Goal: Information Seeking & Learning: Learn about a topic

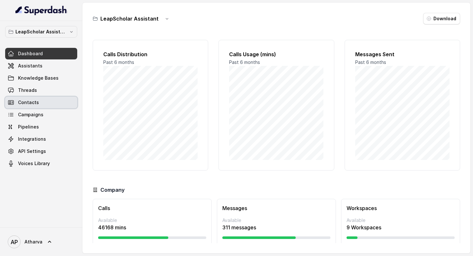
click at [50, 105] on link "Contacts" at bounding box center [41, 103] width 72 height 12
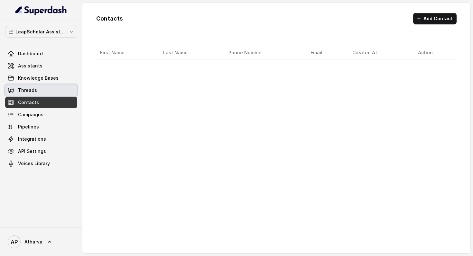
click at [51, 92] on link "Threads" at bounding box center [41, 91] width 72 height 12
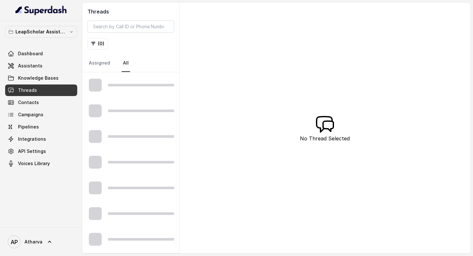
click at [173, 34] on div "Threads ( 0 ) Assigned All" at bounding box center [130, 38] width 97 height 70
click at [105, 65] on link "Assigned" at bounding box center [100, 63] width 24 height 17
click at [125, 61] on link "All 519240" at bounding box center [138, 63] width 33 height 17
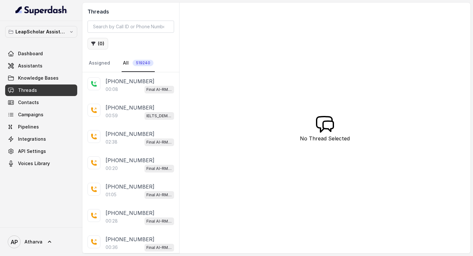
click at [96, 39] on button "( 0 )" at bounding box center [98, 44] width 21 height 12
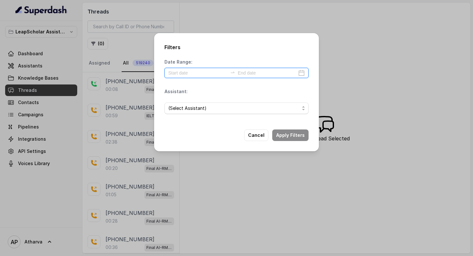
click at [189, 72] on input at bounding box center [197, 73] width 59 height 7
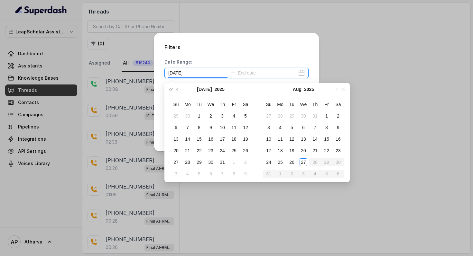
type input "[DATE]"
click at [302, 162] on div "27" at bounding box center [304, 163] width 8 height 8
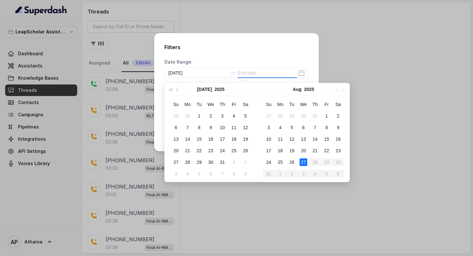
type input "[DATE]"
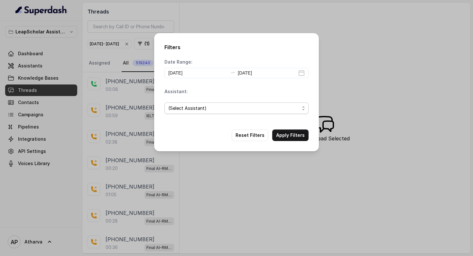
click at [219, 108] on span "(Select Assistant)" at bounding box center [233, 109] width 131 height 8
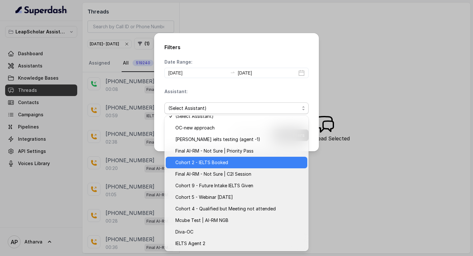
scroll to position [6, 0]
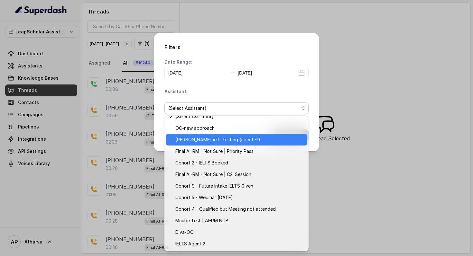
click at [242, 137] on span "[PERSON_NAME] ielts testing (agent -1)" at bounding box center [239, 140] width 128 height 8
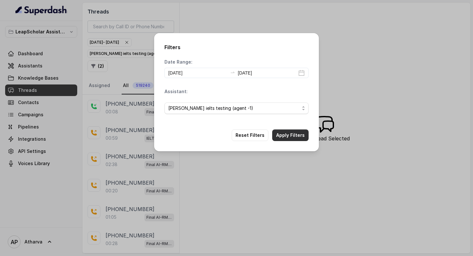
click at [295, 136] on button "Apply Filters" at bounding box center [290, 136] width 36 height 12
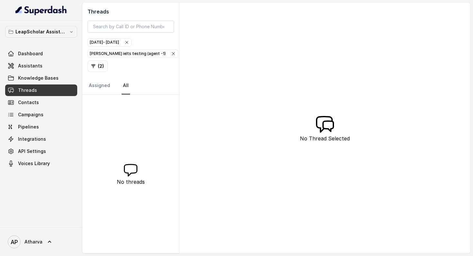
click at [121, 55] on div "[PERSON_NAME] ielts testing (agent -1)" at bounding box center [133, 54] width 86 height 6
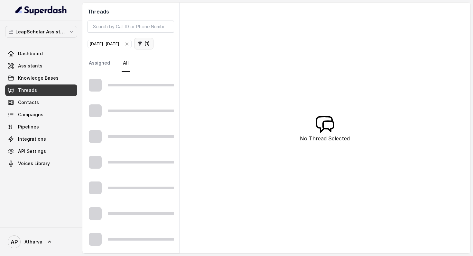
click at [134, 50] on button "( 1 )" at bounding box center [143, 44] width 19 height 12
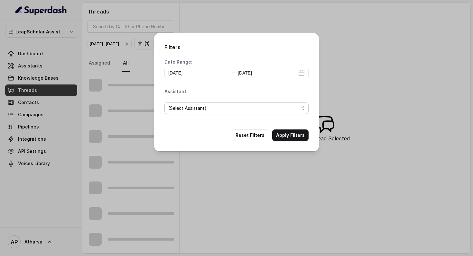
click at [217, 109] on span "(Select Assistant)" at bounding box center [233, 109] width 131 height 8
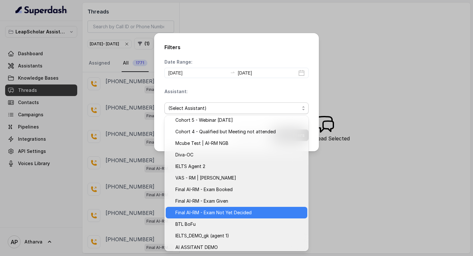
scroll to position [98, 0]
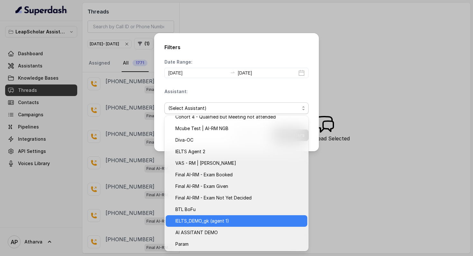
click at [215, 218] on span "IELTS_DEMO_gk (agent 1)" at bounding box center [239, 222] width 128 height 8
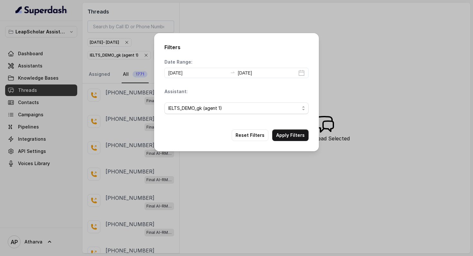
click at [287, 129] on div "Filters Date Range: [DATE] [DATE] Assistant: IELTS_DEMO_gk (agent 1) Reset Filt…" at bounding box center [236, 92] width 165 height 118
click at [287, 134] on button "Apply Filters" at bounding box center [290, 136] width 36 height 12
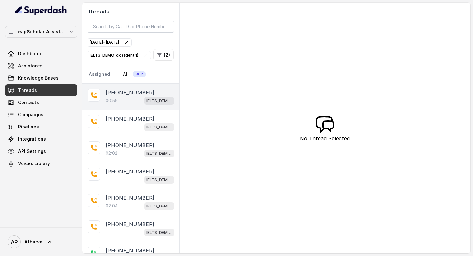
click at [123, 101] on div "00:59 IELTS_DEMO_gk (agent 1)" at bounding box center [140, 101] width 69 height 8
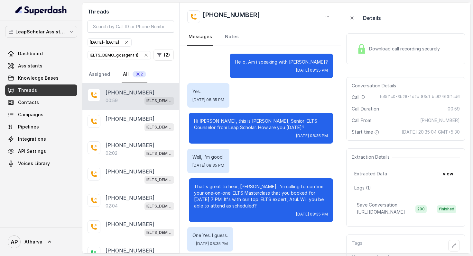
scroll to position [127, 0]
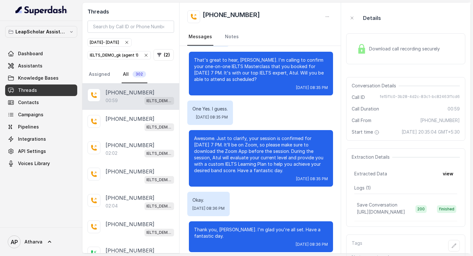
click at [368, 53] on div "Download call recording securely" at bounding box center [398, 49] width 88 height 15
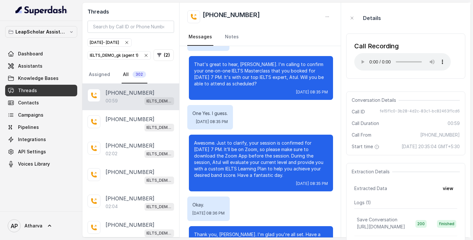
scroll to position [144, 0]
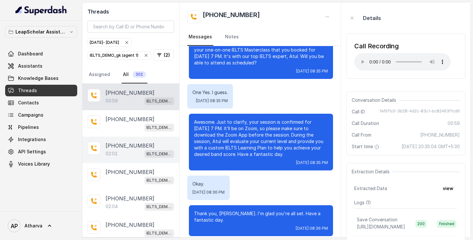
click at [130, 147] on p "[PHONE_NUMBER]" at bounding box center [130, 146] width 49 height 8
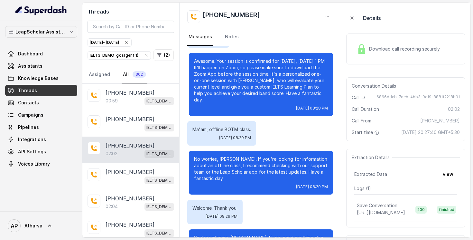
scroll to position [449, 0]
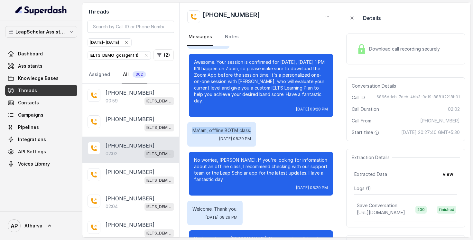
drag, startPoint x: 193, startPoint y: 124, endPoint x: 275, endPoint y: 124, distance: 82.7
click at [275, 124] on div "Ma'am, offline BOTM class. [DATE] 08:29 PM" at bounding box center [260, 134] width 146 height 24
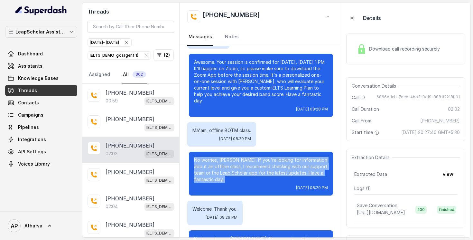
drag, startPoint x: 191, startPoint y: 156, endPoint x: 217, endPoint y: 182, distance: 36.2
click at [217, 182] on div "No worries, [PERSON_NAME]. If you're looking for information about an offline c…" at bounding box center [261, 174] width 144 height 44
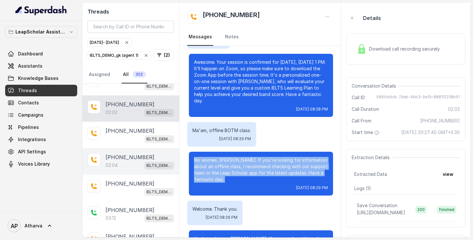
scroll to position [44, 0]
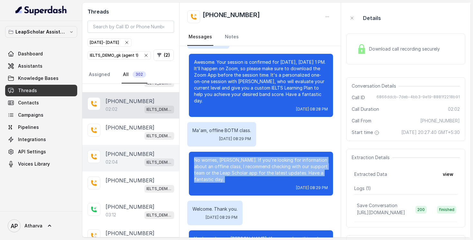
click at [120, 164] on div "02:04 IELTS_DEMO_gk (agent 1)" at bounding box center [140, 162] width 69 height 8
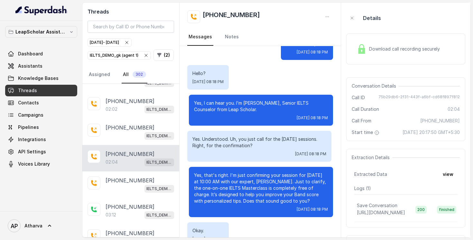
scroll to position [226, 0]
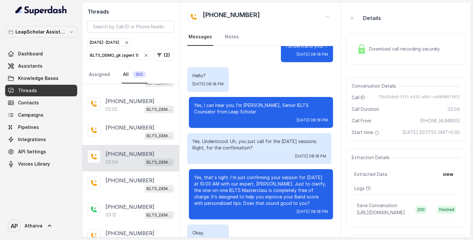
drag, startPoint x: 193, startPoint y: 142, endPoint x: 258, endPoint y: 148, distance: 65.6
click at [258, 148] on p "Yes. Understood. Uh, you just call for the [DATE] sessions. Right, for the conf…" at bounding box center [259, 144] width 134 height 13
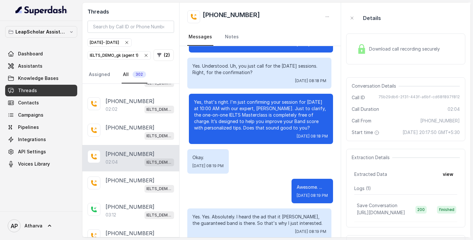
scroll to position [301, 0]
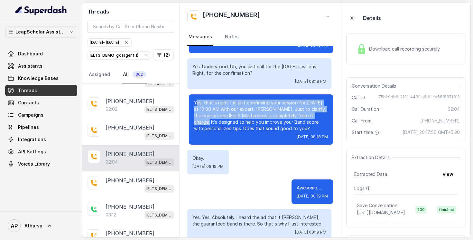
drag, startPoint x: 196, startPoint y: 103, endPoint x: 322, endPoint y: 116, distance: 127.2
click at [323, 115] on p "Yes, that's right. I'm just confirming your session for [DATE] at 10:00 AM with…" at bounding box center [261, 115] width 134 height 32
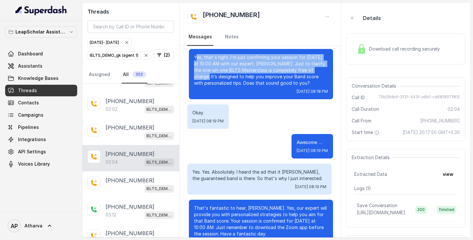
scroll to position [346, 0]
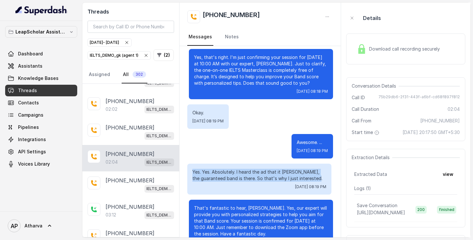
drag, startPoint x: 318, startPoint y: 179, endPoint x: 193, endPoint y: 168, distance: 125.4
click at [193, 168] on div "Yes. Yes. Absolutely. I heard the ad that it [PERSON_NAME], the guaranteed band…" at bounding box center [259, 178] width 144 height 31
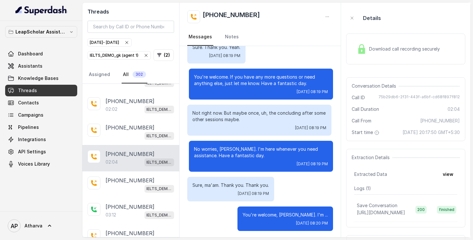
scroll to position [688, 0]
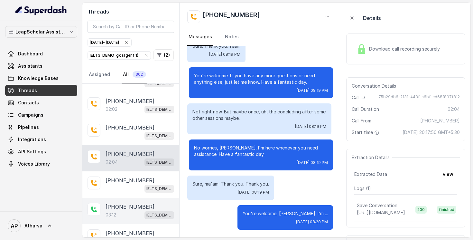
click at [128, 210] on div "03:12 IELTS_DEMO_gk (agent 1)" at bounding box center [140, 214] width 69 height 8
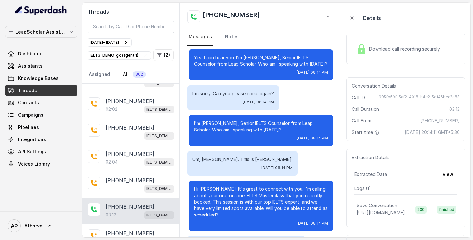
scroll to position [60, 0]
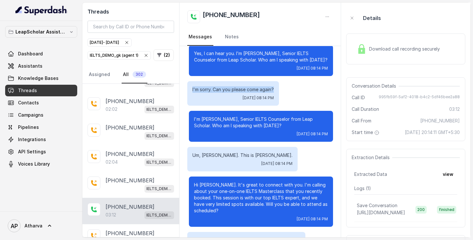
drag, startPoint x: 192, startPoint y: 91, endPoint x: 283, endPoint y: 89, distance: 90.8
click at [283, 89] on div "I'm sorry. Can you please come again? [DATE] 08:14 PM" at bounding box center [260, 93] width 146 height 24
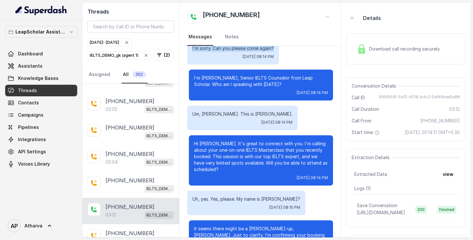
click at [207, 130] on div "Um, [PERSON_NAME]. This is [PERSON_NAME]. [DATE] 08:14 PM" at bounding box center [242, 118] width 110 height 24
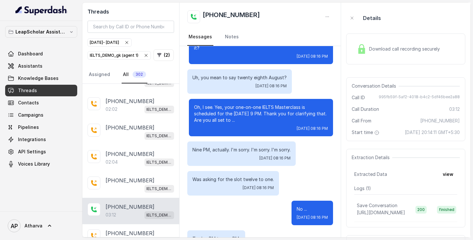
scroll to position [697, 0]
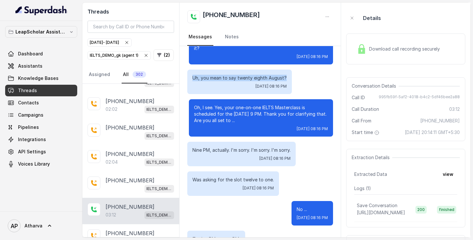
drag, startPoint x: 191, startPoint y: 76, endPoint x: 289, endPoint y: 79, distance: 97.9
click at [289, 79] on div "Uh, you mean to say twenty eighth August? [DATE] 08:16 PM" at bounding box center [239, 82] width 105 height 24
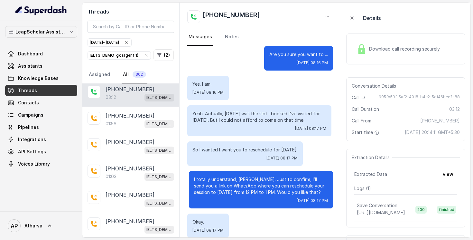
scroll to position [161, 0]
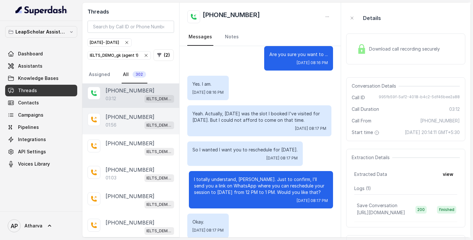
click at [136, 124] on div "01:56 IELTS_DEMO_gk (agent 1)" at bounding box center [140, 125] width 69 height 8
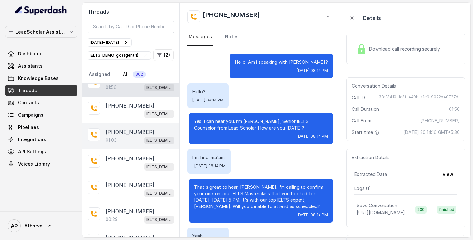
scroll to position [197, 0]
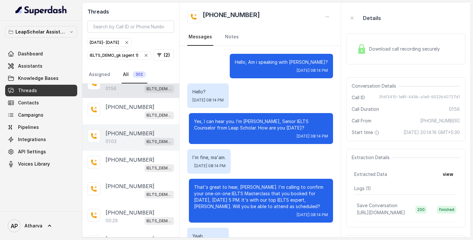
click at [123, 137] on div "01:03 IELTS_DEMO_gk (agent 1)" at bounding box center [140, 141] width 69 height 8
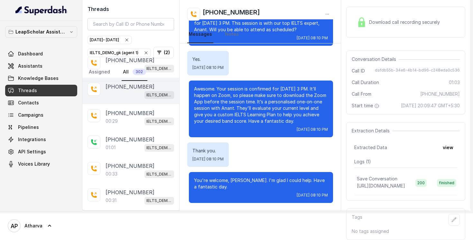
scroll to position [270, 0]
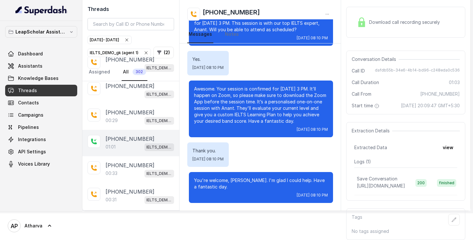
click at [118, 142] on div "[PHONE_NUMBER]:01 IELTS_DEMO_gk (agent 1)" at bounding box center [130, 143] width 97 height 26
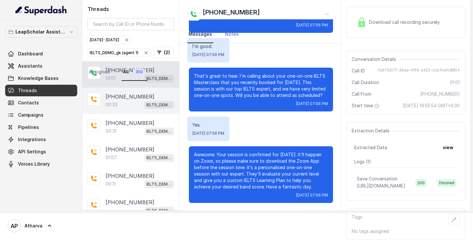
click at [123, 93] on p "[PHONE_NUMBER]" at bounding box center [130, 97] width 49 height 8
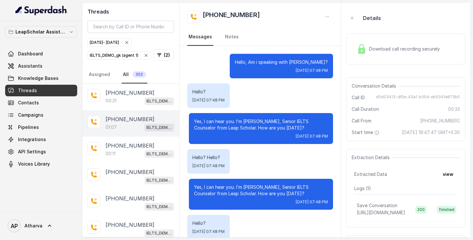
click at [125, 131] on div "[PHONE_NUMBER]:07 IELTS_DEMO_gk (agent 1)" at bounding box center [130, 123] width 97 height 26
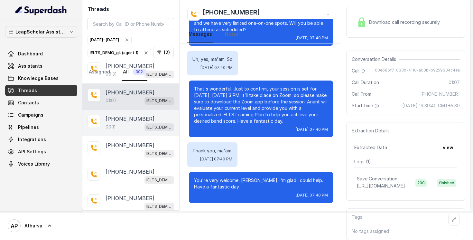
click at [114, 124] on p "00:11" at bounding box center [111, 127] width 10 height 6
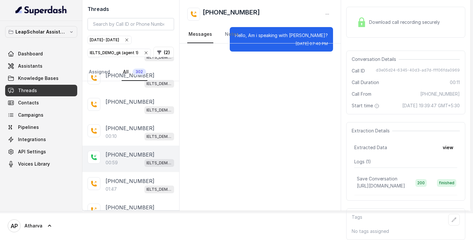
click at [113, 159] on p "00:59" at bounding box center [112, 162] width 12 height 6
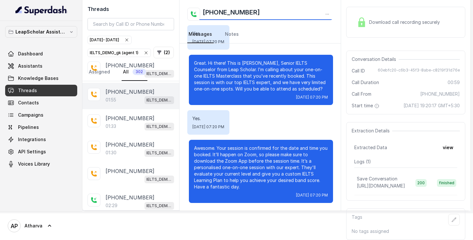
click at [124, 94] on div "[PHONE_NUMBER]:55 IELTS_DEMO_gk (agent 1)" at bounding box center [130, 96] width 97 height 26
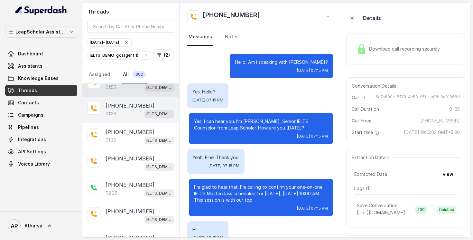
click at [128, 102] on p "[PHONE_NUMBER]" at bounding box center [130, 106] width 49 height 8
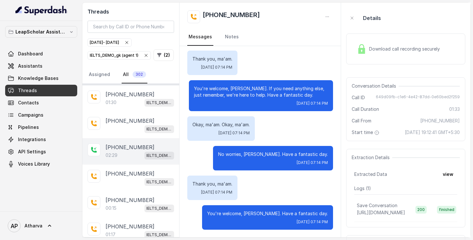
click at [129, 151] on div "02:29 IELTS_DEMO_gk (agent 1)" at bounding box center [140, 155] width 69 height 8
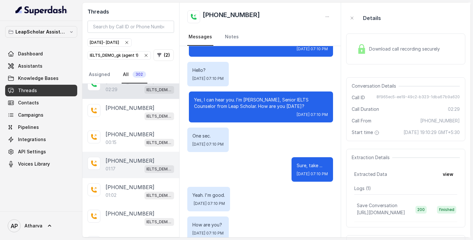
click at [128, 157] on p "[PHONE_NUMBER]" at bounding box center [130, 161] width 49 height 8
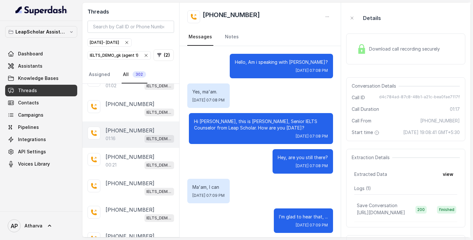
click at [126, 134] on div "01:16 IELTS_DEMO_gk (agent 1)" at bounding box center [140, 138] width 69 height 8
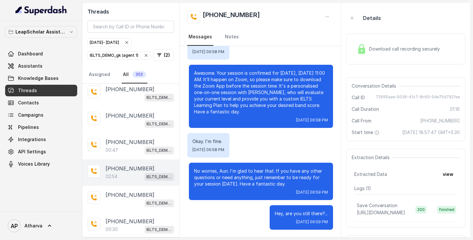
click at [122, 172] on div "02:54 IELTS_DEMO_gk (agent 1)" at bounding box center [140, 176] width 69 height 8
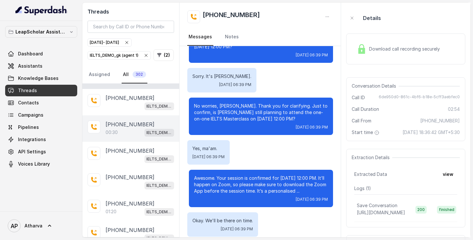
click at [128, 129] on div "00:30 IELTS_DEMO_gk (agent 1)" at bounding box center [140, 132] width 69 height 8
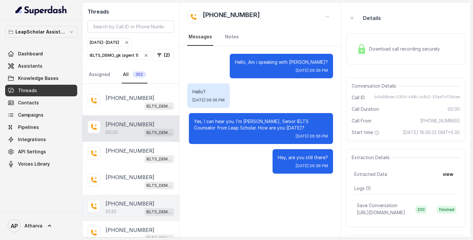
click at [127, 200] on p "[PHONE_NUMBER]" at bounding box center [130, 204] width 49 height 8
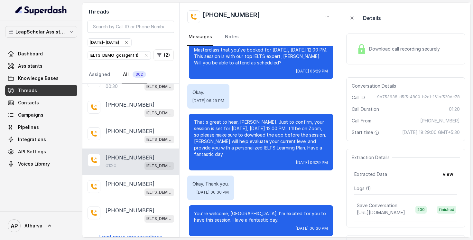
click at [125, 233] on p "Load more conversations" at bounding box center [130, 237] width 63 height 8
drag, startPoint x: 150, startPoint y: 74, endPoint x: 141, endPoint y: 74, distance: 9.0
click at [141, 74] on nav "Assigned All 302" at bounding box center [131, 74] width 87 height 17
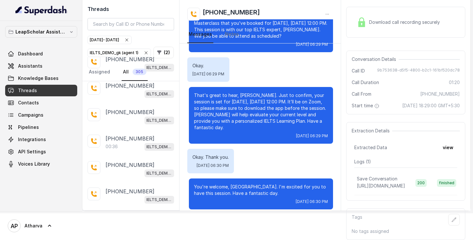
click at [125, 214] on p "Load more conversations" at bounding box center [130, 218] width 63 height 8
click at [122, 214] on p "Load more conversations" at bounding box center [130, 218] width 63 height 8
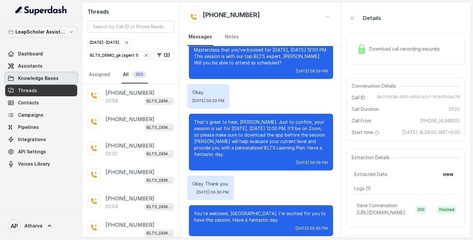
click at [36, 81] on span "Knowledge Bases" at bounding box center [38, 78] width 41 height 6
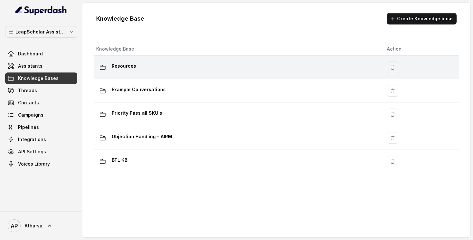
click at [132, 69] on p "Resources" at bounding box center [124, 66] width 24 height 10
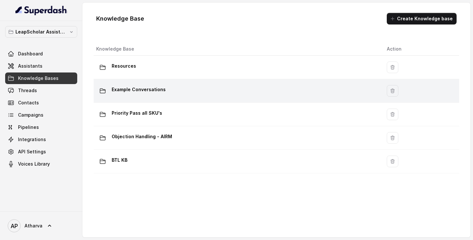
click at [135, 89] on p "Example Conversations" at bounding box center [139, 89] width 54 height 10
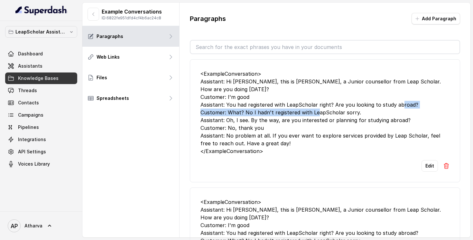
drag, startPoint x: 228, startPoint y: 105, endPoint x: 357, endPoint y: 107, distance: 129.1
click at [357, 107] on div "<ExampleConversation> Assistant: Hi [PERSON_NAME], this is [PERSON_NAME], a Jun…" at bounding box center [324, 112] width 249 height 85
click at [233, 112] on div "<ExampleConversation> Assistant: Hi [PERSON_NAME], this is [PERSON_NAME], a Jun…" at bounding box center [324, 112] width 249 height 85
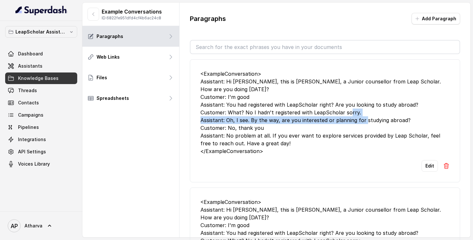
drag, startPoint x: 225, startPoint y: 113, endPoint x: 404, endPoint y: 113, distance: 178.6
click at [404, 112] on div "<ExampleConversation> Assistant: Hi [PERSON_NAME], this is [PERSON_NAME], a Jun…" at bounding box center [324, 112] width 249 height 85
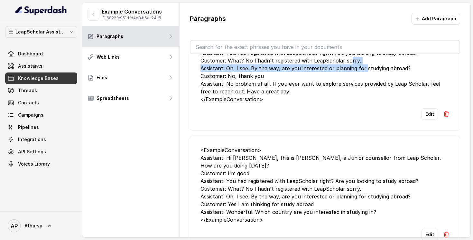
scroll to position [54, 0]
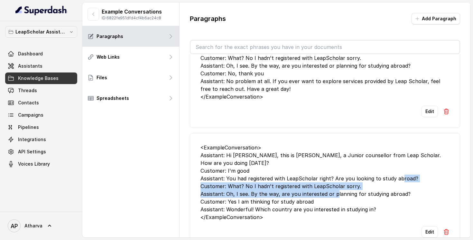
drag, startPoint x: 227, startPoint y: 170, endPoint x: 372, endPoint y: 174, distance: 144.9
click at [372, 174] on div "<ExampleConversation> Assistant: Hi [PERSON_NAME], this is [PERSON_NAME], a Jun…" at bounding box center [324, 182] width 249 height 77
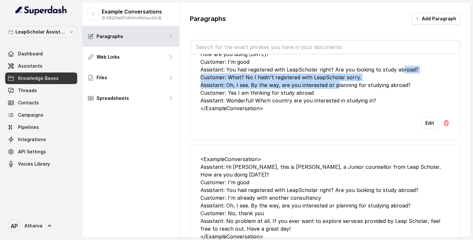
scroll to position [162, 0]
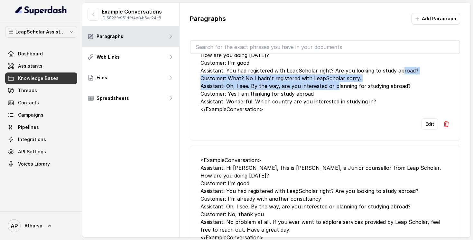
click at [218, 208] on div "<ExampleConversation> Assistant: Hi [PERSON_NAME], this is [PERSON_NAME], a Jun…" at bounding box center [324, 198] width 249 height 85
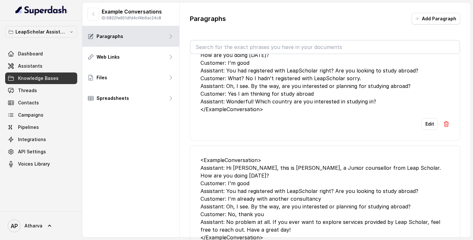
scroll to position [167, 0]
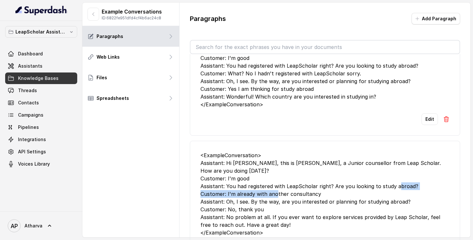
drag, startPoint x: 226, startPoint y: 172, endPoint x: 320, endPoint y: 170, distance: 93.7
click at [320, 170] on div "<ExampleConversation> Assistant: Hi [PERSON_NAME], this is [PERSON_NAME], a Jun…" at bounding box center [324, 193] width 249 height 85
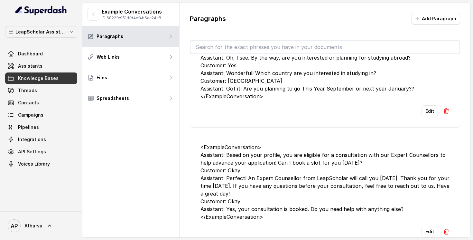
scroll to position [439, 0]
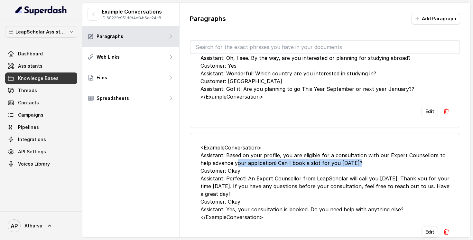
drag, startPoint x: 225, startPoint y: 133, endPoint x: 344, endPoint y: 132, distance: 118.8
click at [344, 144] on div "<ExampleConversation> Assistant: Based on your profile, you are eligible for a …" at bounding box center [324, 182] width 249 height 77
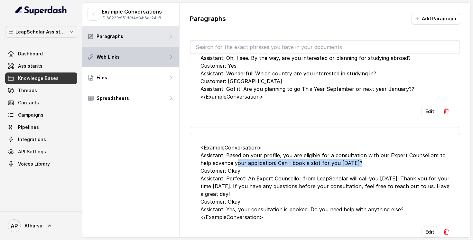
click at [144, 57] on div "Web Links" at bounding box center [130, 57] width 97 height 21
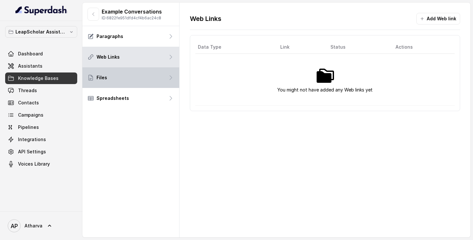
click at [154, 83] on div "Files" at bounding box center [130, 77] width 97 height 21
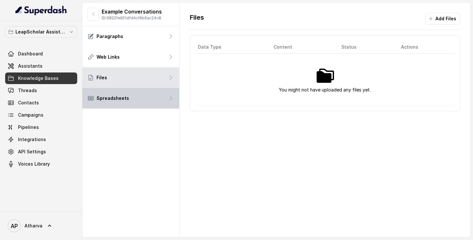
click at [153, 108] on div "Spreadsheets" at bounding box center [130, 98] width 97 height 21
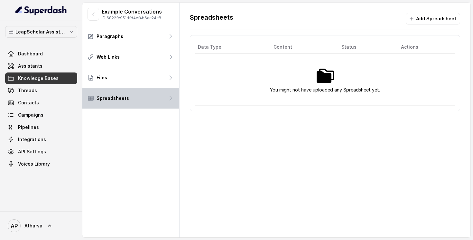
click at [149, 98] on div "Spreadsheets" at bounding box center [130, 98] width 97 height 21
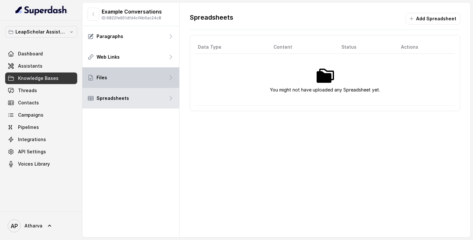
click at [142, 71] on div "Files" at bounding box center [130, 77] width 97 height 21
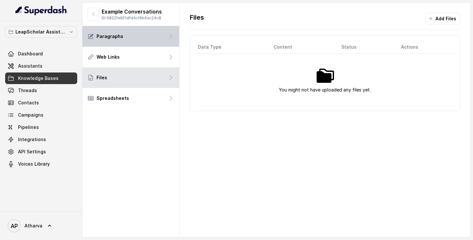
click at [139, 29] on div "Paragraphs" at bounding box center [130, 36] width 97 height 21
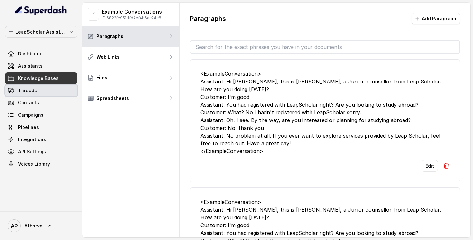
click at [43, 90] on link "Threads" at bounding box center [41, 91] width 72 height 12
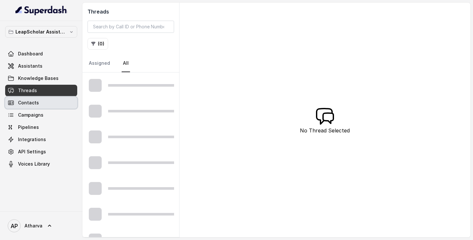
click at [41, 106] on link "Contacts" at bounding box center [41, 103] width 72 height 12
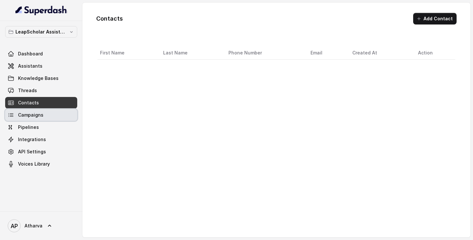
click at [38, 116] on span "Campaigns" at bounding box center [30, 115] width 25 height 6
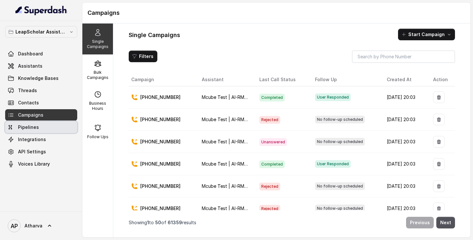
click at [42, 127] on link "Pipelines" at bounding box center [41, 127] width 72 height 12
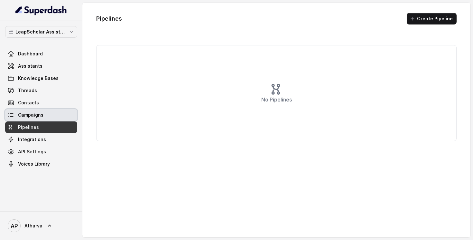
click at [41, 119] on link "Campaigns" at bounding box center [41, 115] width 72 height 12
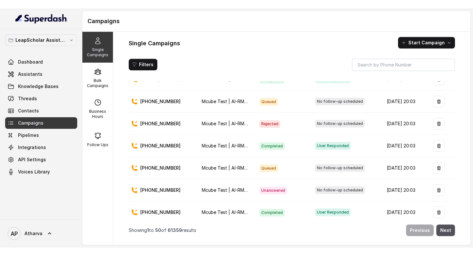
scroll to position [313, 0]
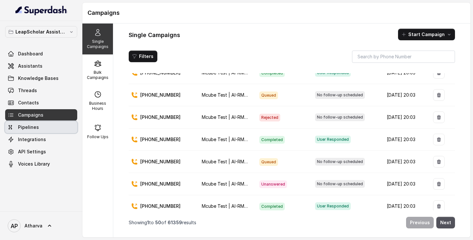
click at [18, 126] on span "Pipelines" at bounding box center [28, 127] width 21 height 6
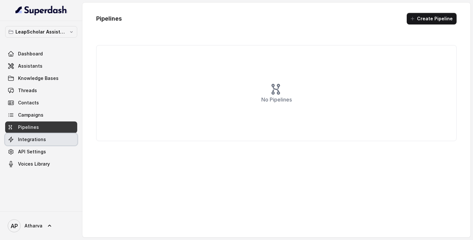
click at [36, 139] on span "Integrations" at bounding box center [32, 139] width 28 height 6
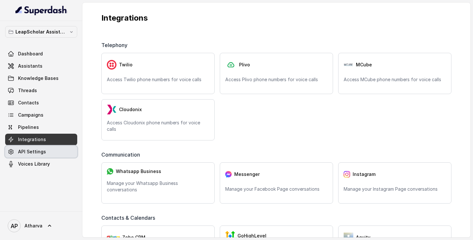
click at [40, 155] on link "API Settings" at bounding box center [41, 152] width 72 height 12
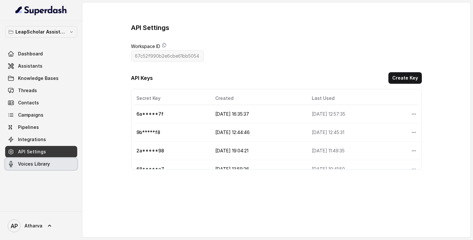
click at [42, 161] on span "Voices Library" at bounding box center [34, 164] width 32 height 6
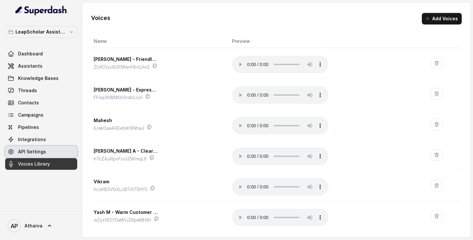
click at [44, 151] on span "API Settings" at bounding box center [32, 151] width 28 height 6
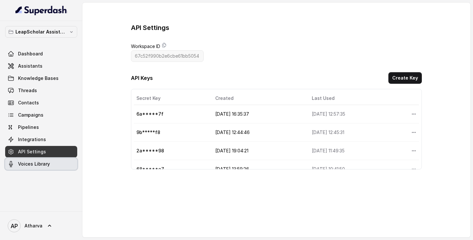
click at [37, 164] on span "Voices Library" at bounding box center [34, 164] width 32 height 6
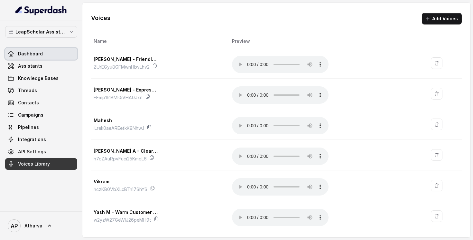
click at [42, 58] on link "Dashboard" at bounding box center [41, 54] width 72 height 12
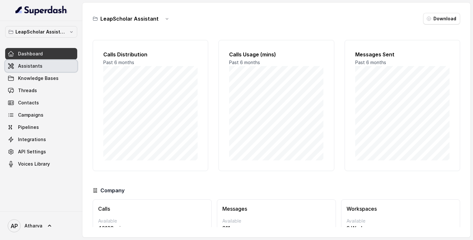
click at [39, 65] on span "Assistants" at bounding box center [30, 66] width 24 height 6
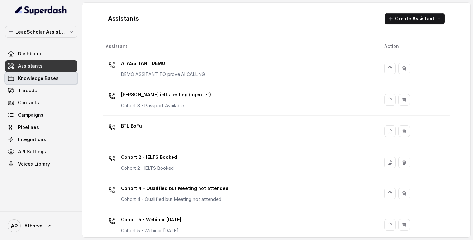
click at [46, 81] on span "Knowledge Bases" at bounding box center [38, 78] width 41 height 6
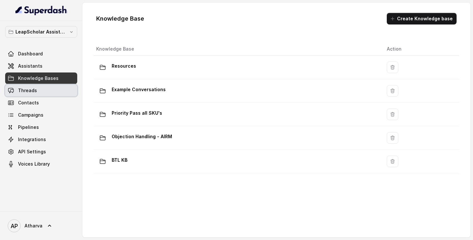
click at [32, 94] on link "Threads" at bounding box center [41, 91] width 72 height 12
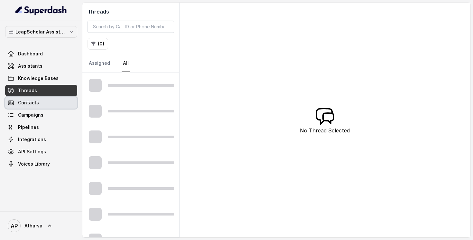
click at [36, 104] on span "Contacts" at bounding box center [28, 102] width 21 height 6
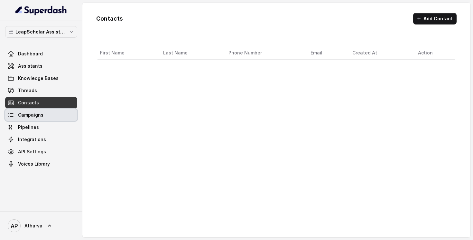
click at [36, 113] on span "Campaigns" at bounding box center [30, 115] width 25 height 6
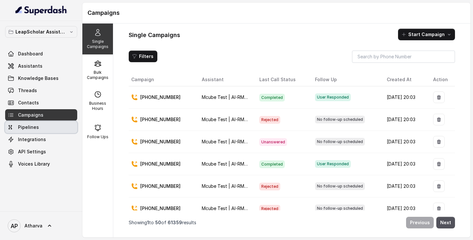
click at [36, 127] on span "Pipelines" at bounding box center [28, 127] width 21 height 6
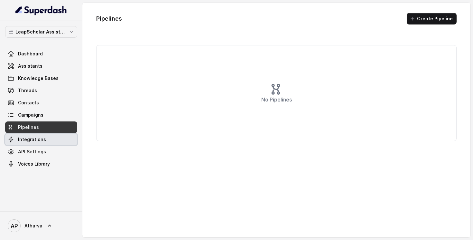
click at [37, 138] on span "Integrations" at bounding box center [32, 139] width 28 height 6
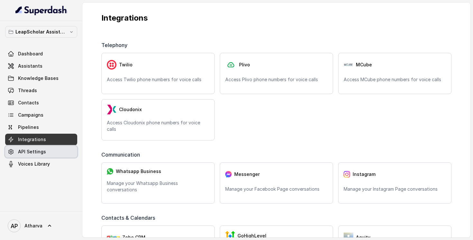
click at [40, 154] on span "API Settings" at bounding box center [32, 151] width 28 height 6
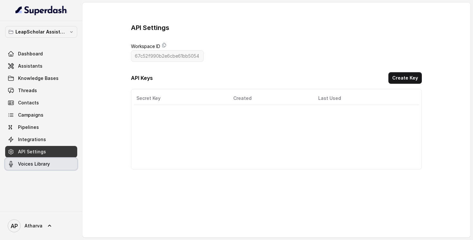
click at [42, 168] on link "Voices Library" at bounding box center [41, 164] width 72 height 12
